Goal: Navigation & Orientation: Find specific page/section

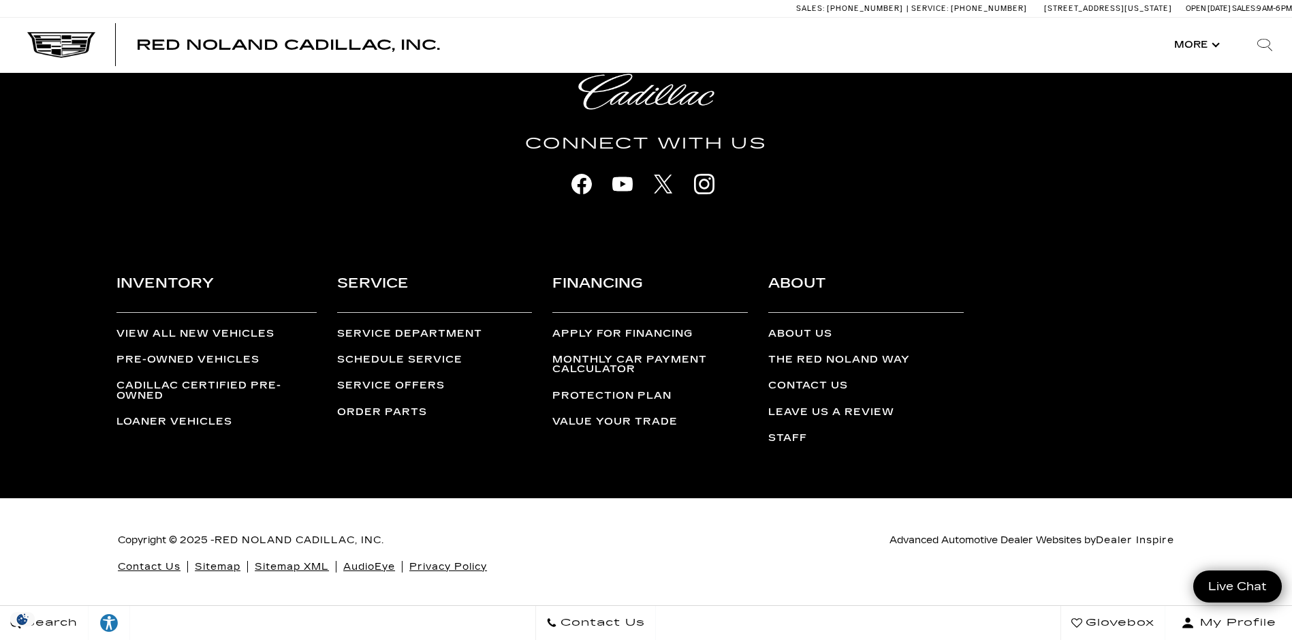
scroll to position [5593, 0]
click at [1292, 497] on div "Inventory View All New Vehicles Pre-Owned Vehicles Cadillac Certified Pre-Owned…" at bounding box center [646, 366] width 1292 height 264
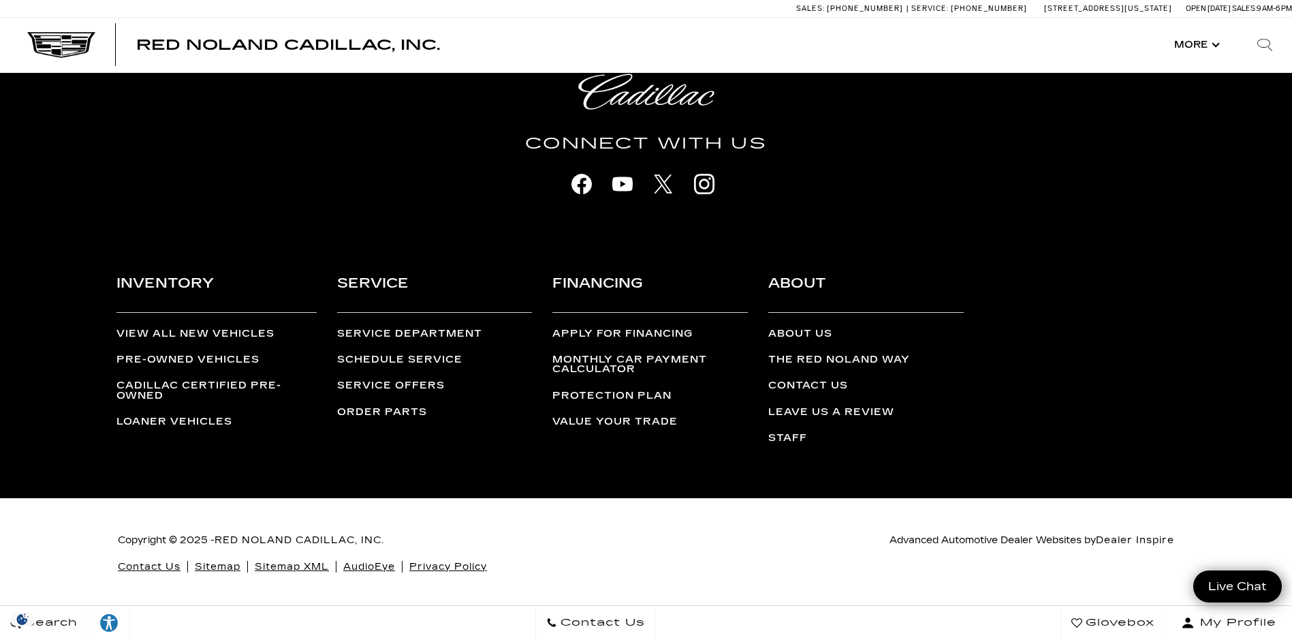
scroll to position [6152, 0]
